Goal: Information Seeking & Learning: Check status

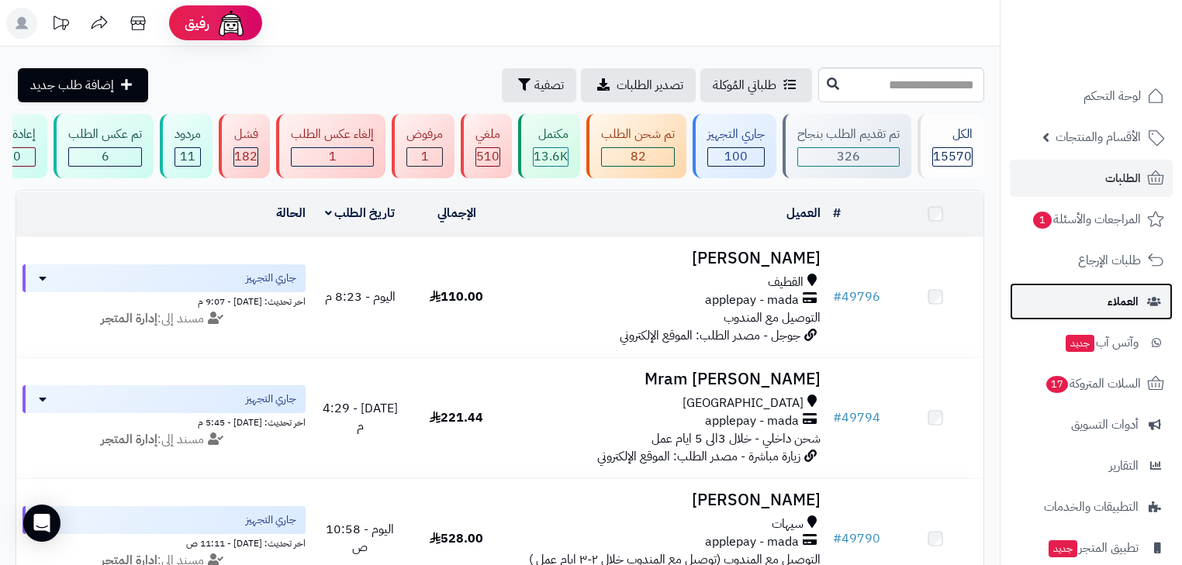
drag, startPoint x: 0, startPoint y: 0, endPoint x: 1123, endPoint y: 313, distance: 1165.7
click at [1123, 313] on link "العملاء" at bounding box center [1091, 301] width 163 height 37
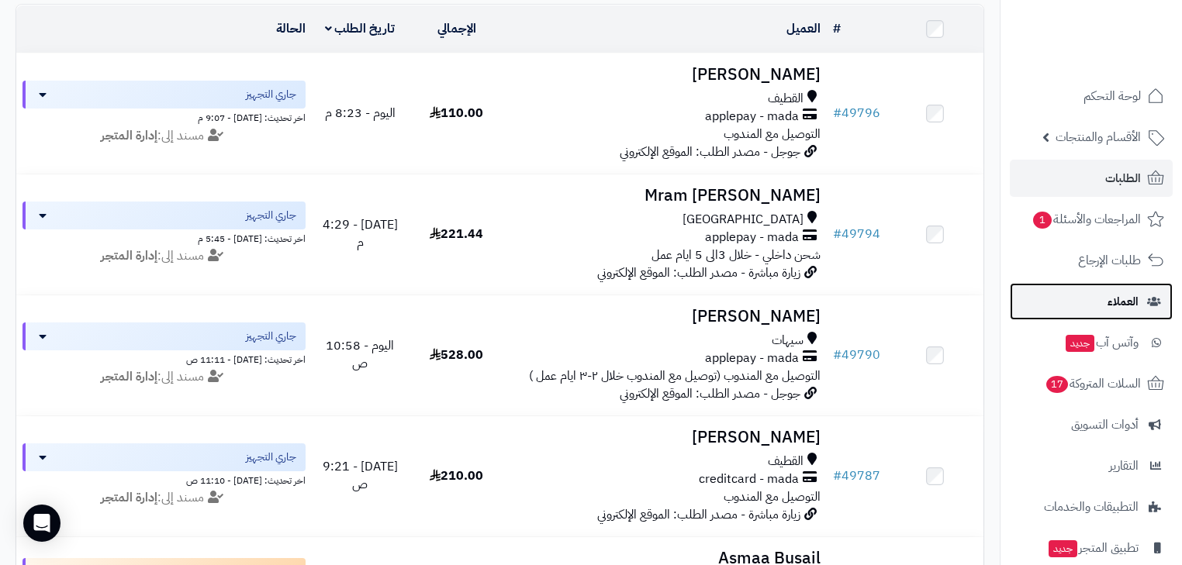
scroll to position [186, 0]
click at [1123, 309] on span "العملاء" at bounding box center [1122, 302] width 31 height 22
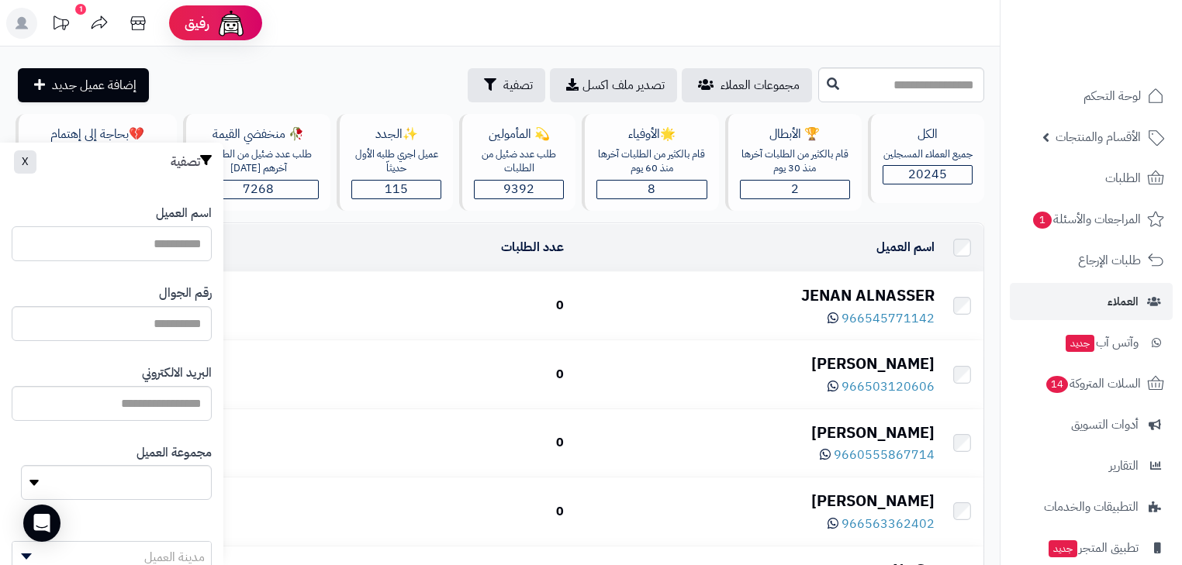
click at [179, 243] on input "اسم العميل" at bounding box center [112, 243] width 200 height 35
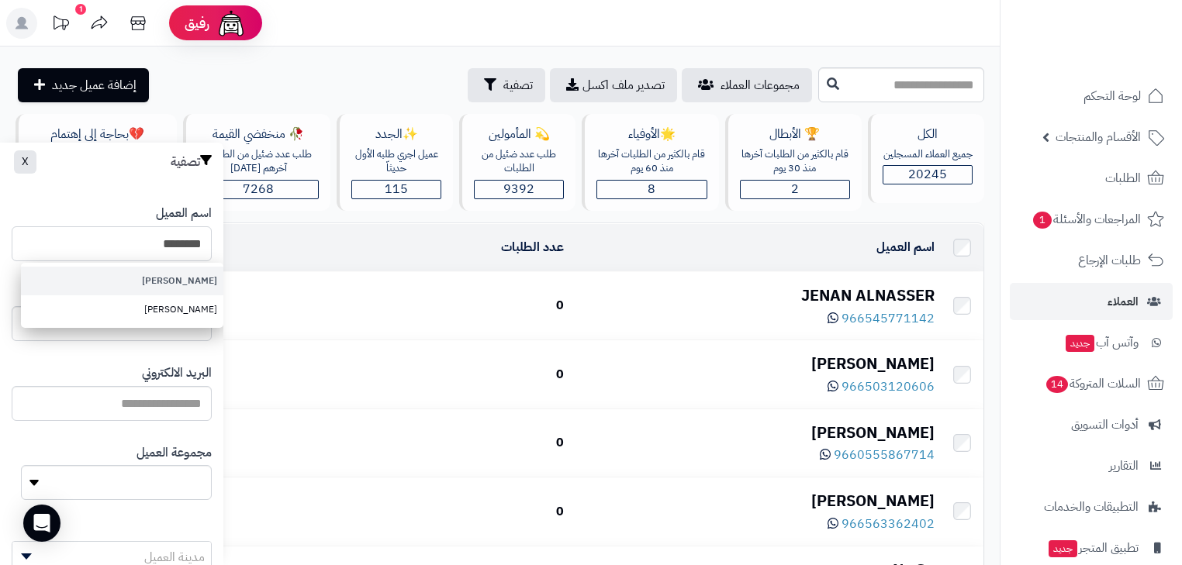
type input "********"
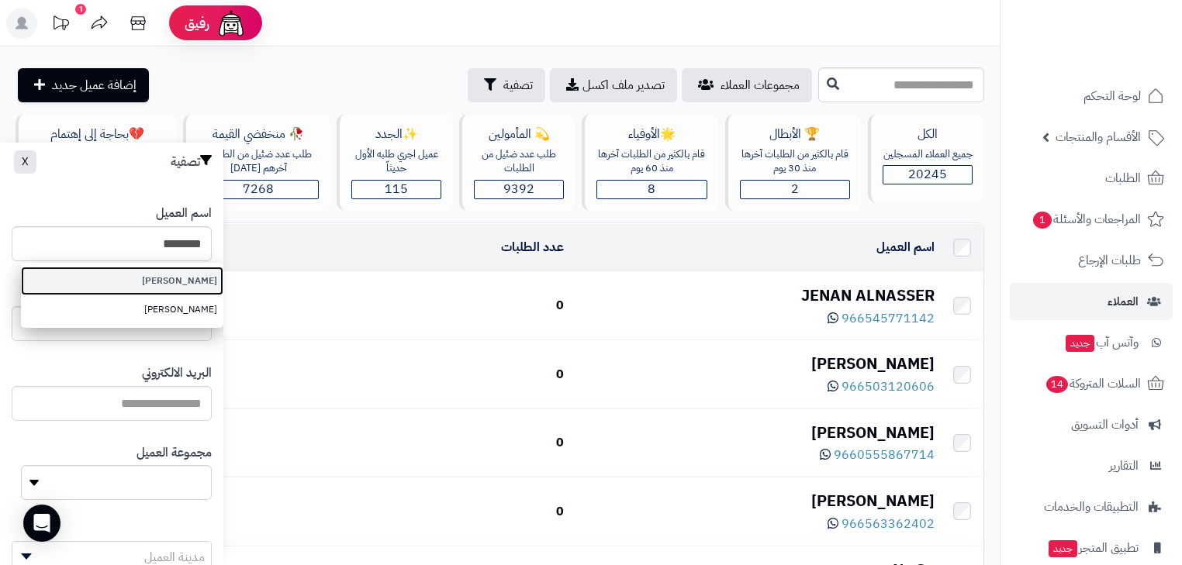
click at [143, 274] on link "[PERSON_NAME]" at bounding box center [122, 281] width 202 height 29
type input "**********"
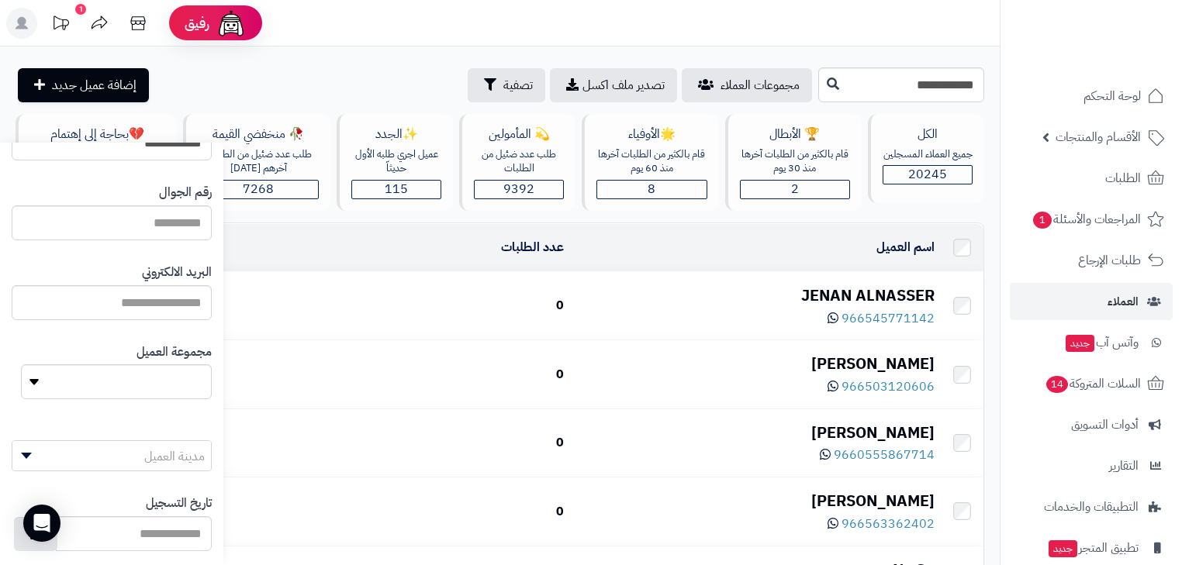
scroll to position [181, 0]
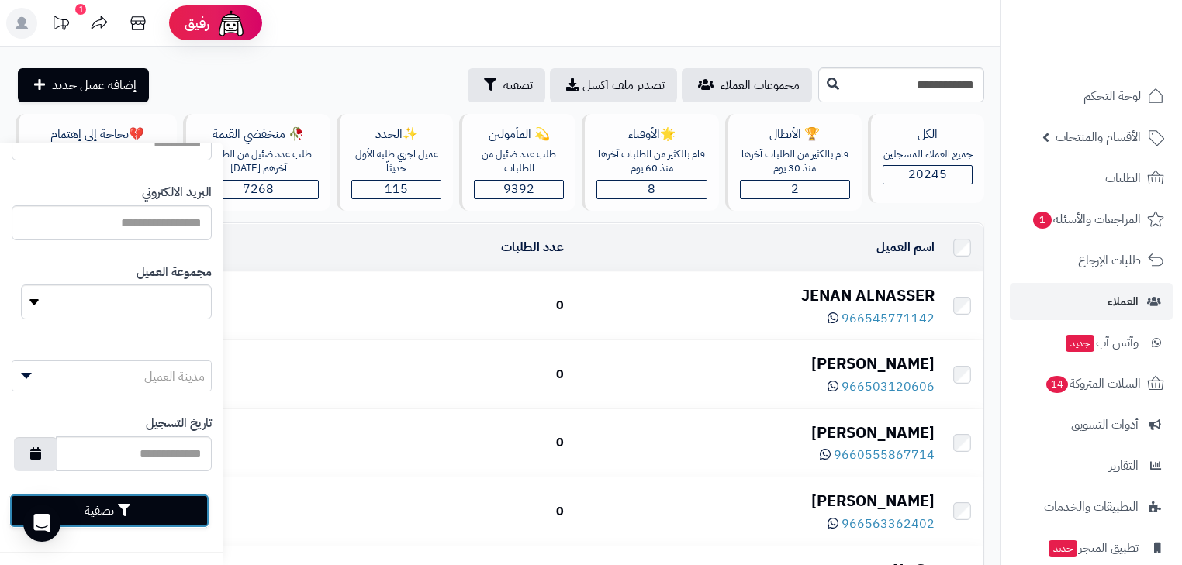
click at [168, 513] on button "تصفية" at bounding box center [109, 511] width 200 height 34
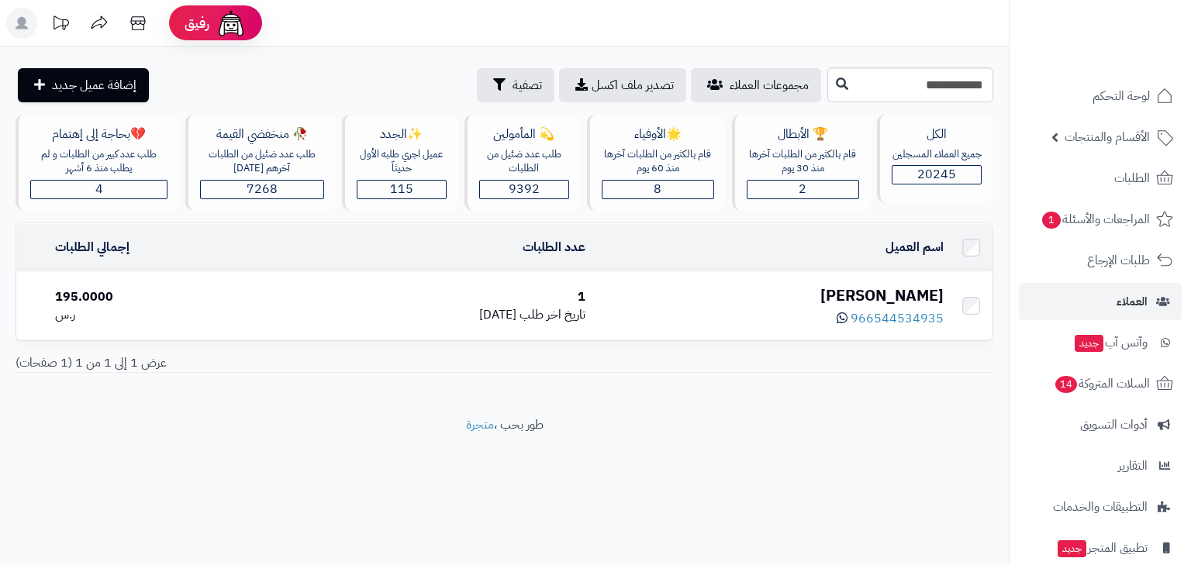
click at [819, 300] on div "[PERSON_NAME]" at bounding box center [771, 296] width 346 height 22
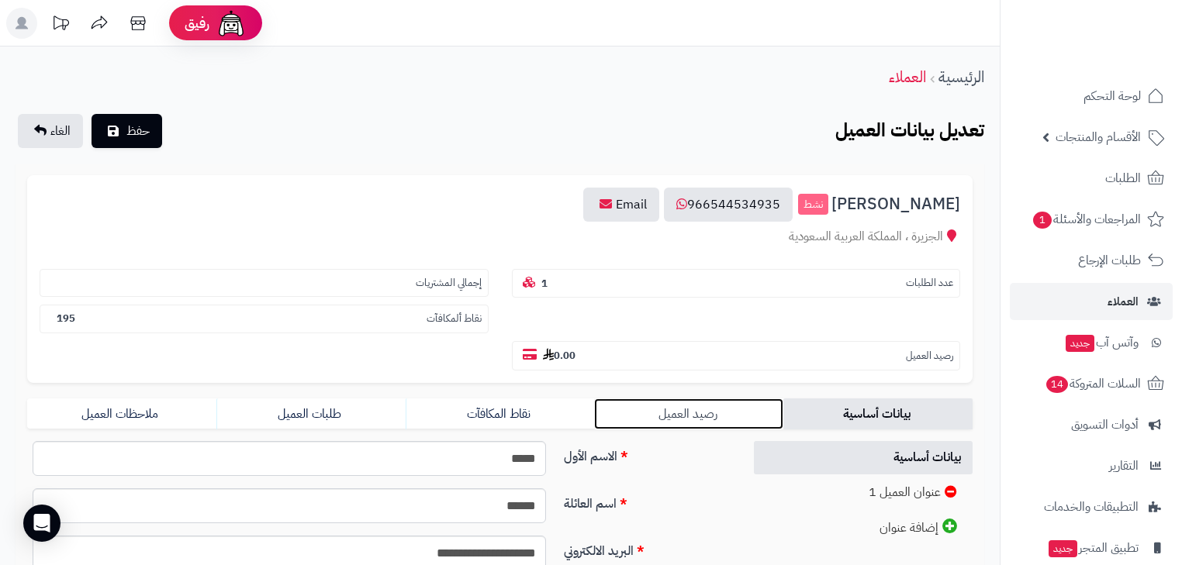
click at [656, 399] on link "رصيد العميل" at bounding box center [688, 414] width 189 height 31
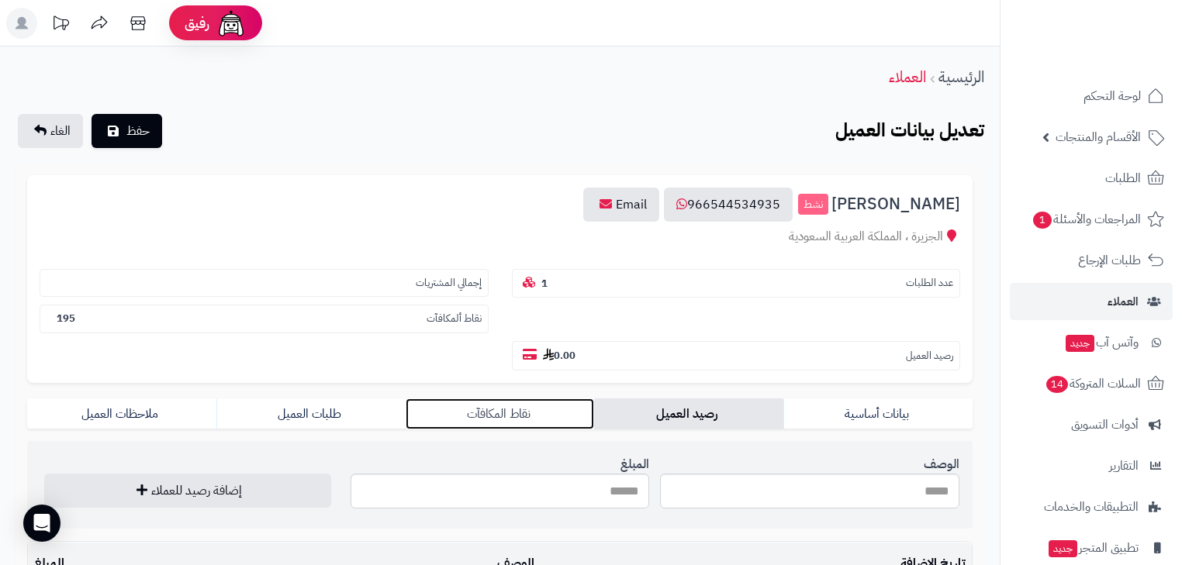
click at [560, 399] on link "نقاط المكافآت" at bounding box center [500, 414] width 189 height 31
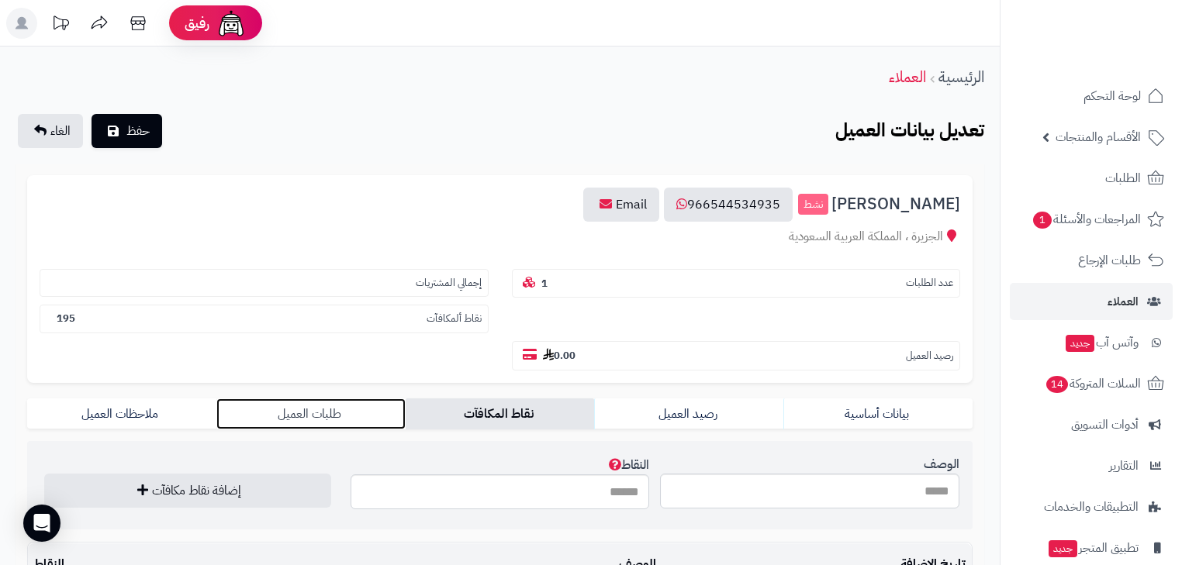
click at [331, 399] on link "طلبات العميل" at bounding box center [310, 414] width 189 height 31
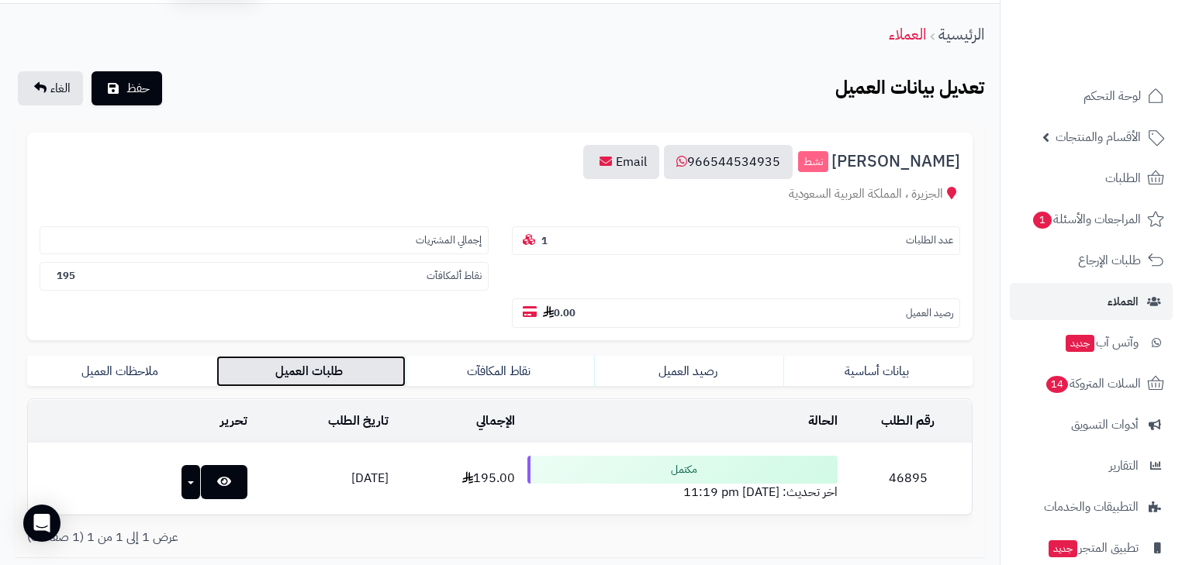
scroll to position [121, 0]
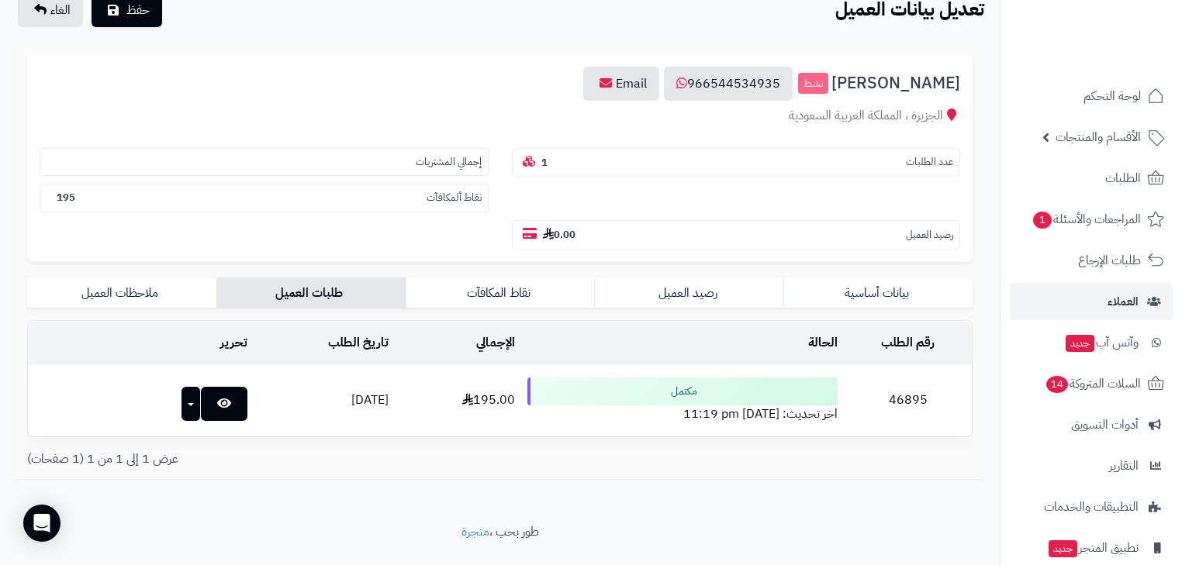
click at [908, 365] on td "46895" at bounding box center [908, 400] width 128 height 71
click at [221, 365] on td "تحرير" at bounding box center [141, 400] width 226 height 71
click at [217, 387] on link at bounding box center [224, 404] width 47 height 34
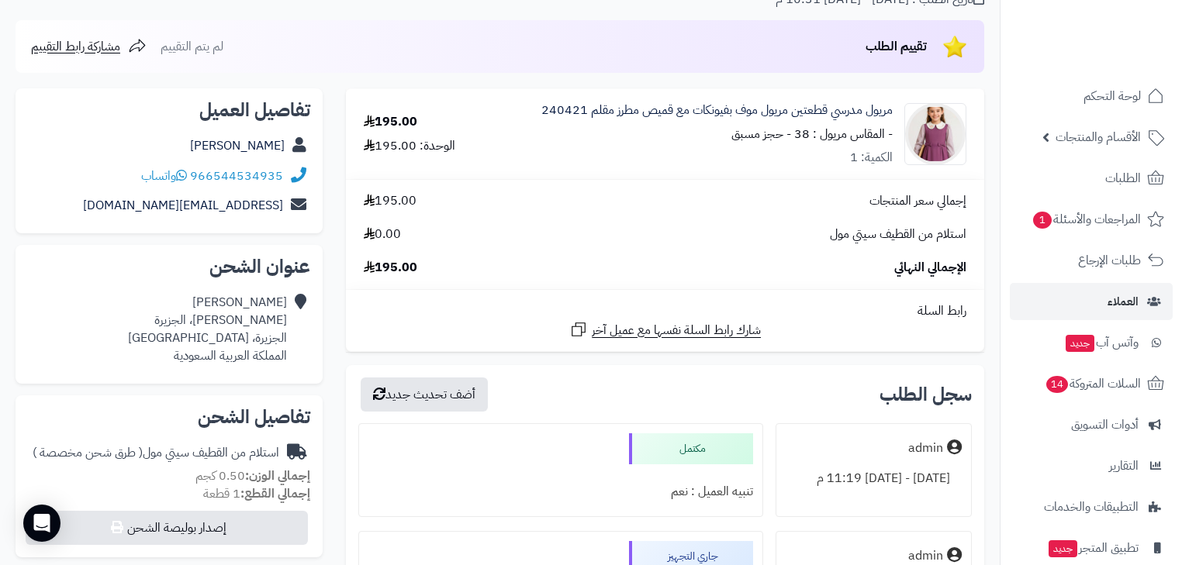
scroll to position [124, 0]
